Goal: Task Accomplishment & Management: Manage account settings

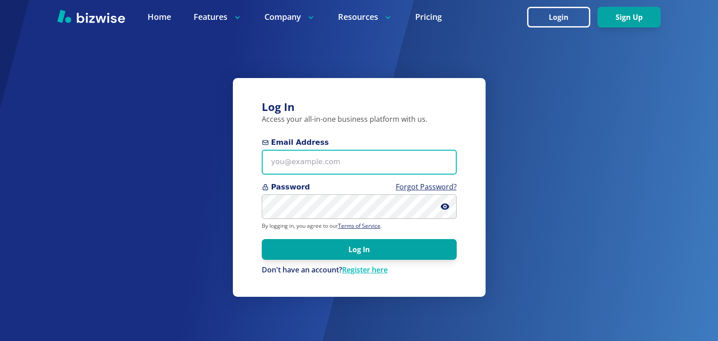
click at [324, 172] on input "Email Address" at bounding box center [359, 162] width 195 height 25
type input "[EMAIL_ADDRESS][DOMAIN_NAME]"
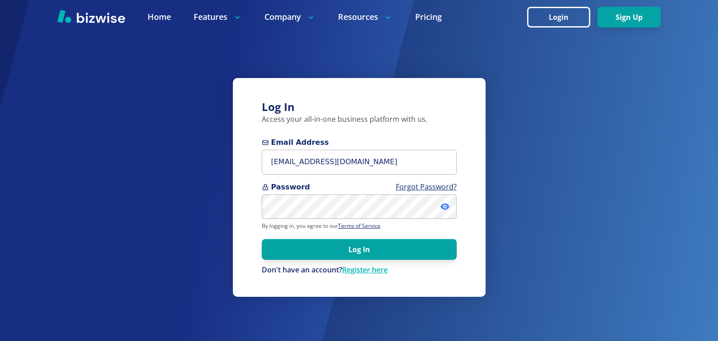
click at [446, 206] on icon at bounding box center [445, 206] width 9 height 9
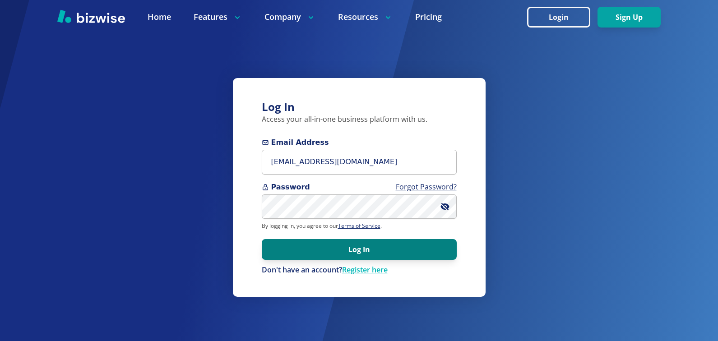
click at [407, 249] on button "Log In" at bounding box center [359, 249] width 195 height 21
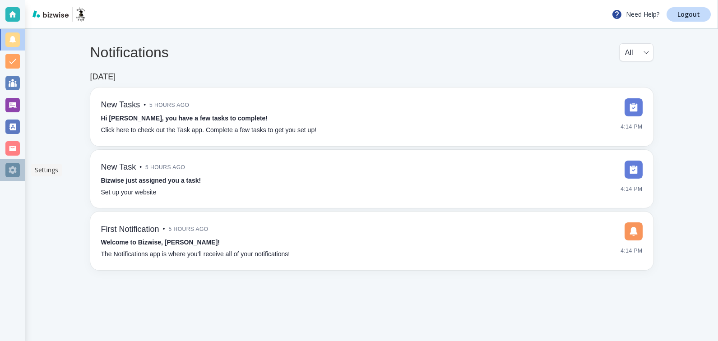
click at [13, 169] on div at bounding box center [12, 170] width 14 height 14
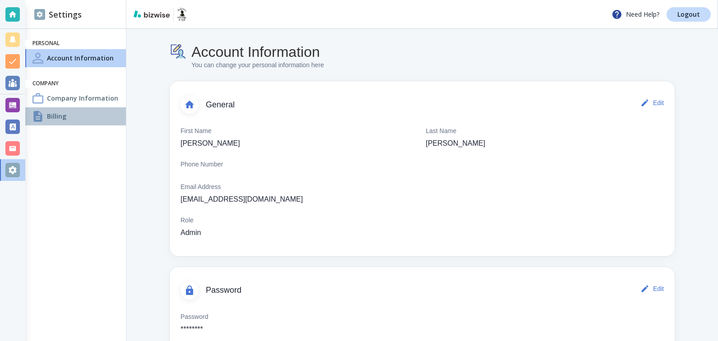
click at [68, 118] on div "Billing" at bounding box center [75, 116] width 101 height 18
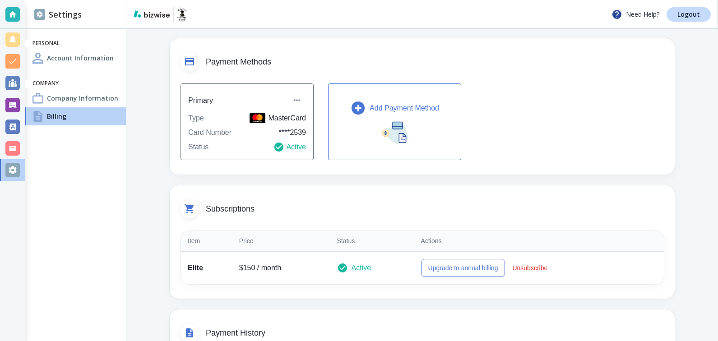
scroll to position [42, 0]
click at [15, 13] on div at bounding box center [12, 14] width 14 height 14
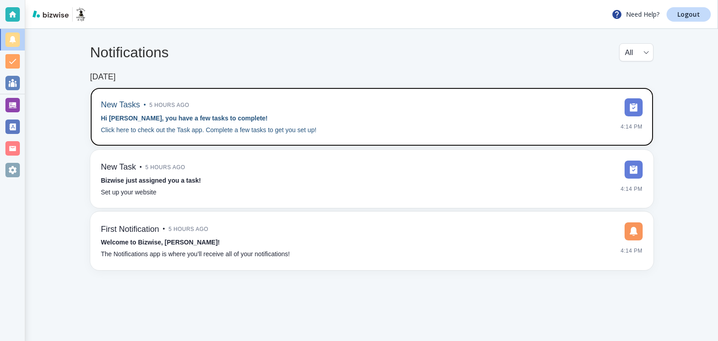
click at [633, 106] on img at bounding box center [634, 107] width 18 height 18
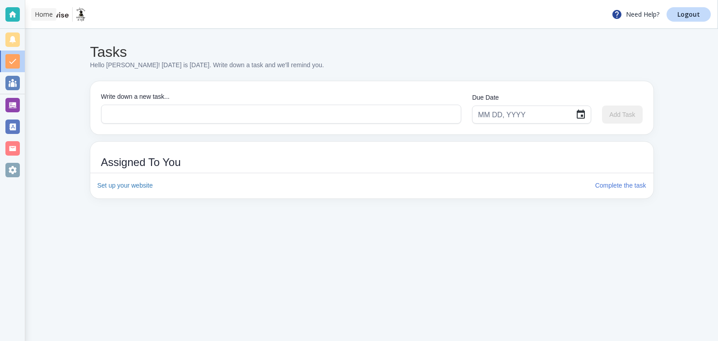
click at [12, 12] on div at bounding box center [12, 14] width 14 height 14
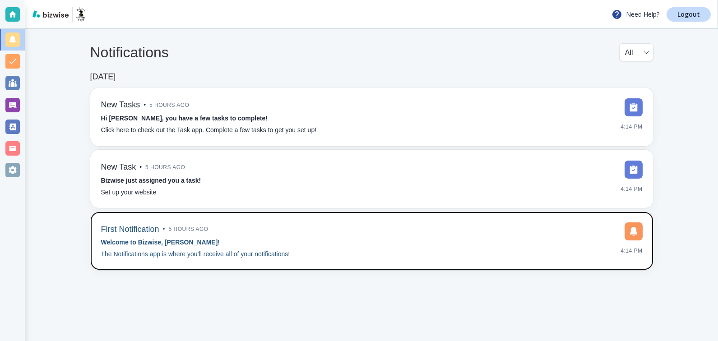
click at [630, 236] on img at bounding box center [634, 232] width 18 height 18
click at [582, 238] on div "First Notification • 5 hours ago Welcome to Bizwise, Jennifer! The Notification…" at bounding box center [372, 241] width 542 height 37
click at [239, 255] on p "The Notifications app is where you’ll receive all of your notifications!" at bounding box center [195, 255] width 189 height 10
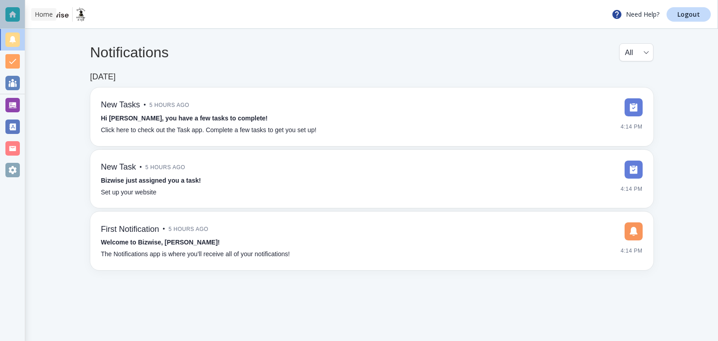
click at [11, 14] on div at bounding box center [12, 14] width 14 height 14
